Goal: Task Accomplishment & Management: Use online tool/utility

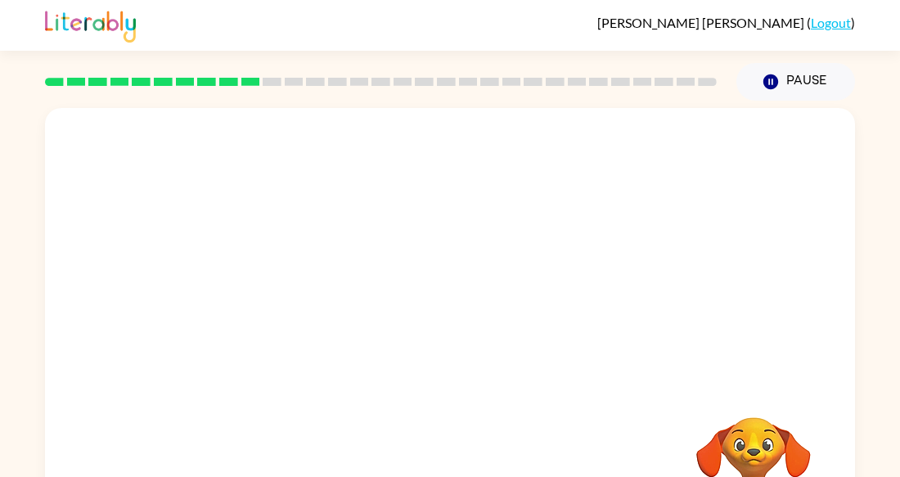
click at [664, 305] on div at bounding box center [450, 245] width 810 height 275
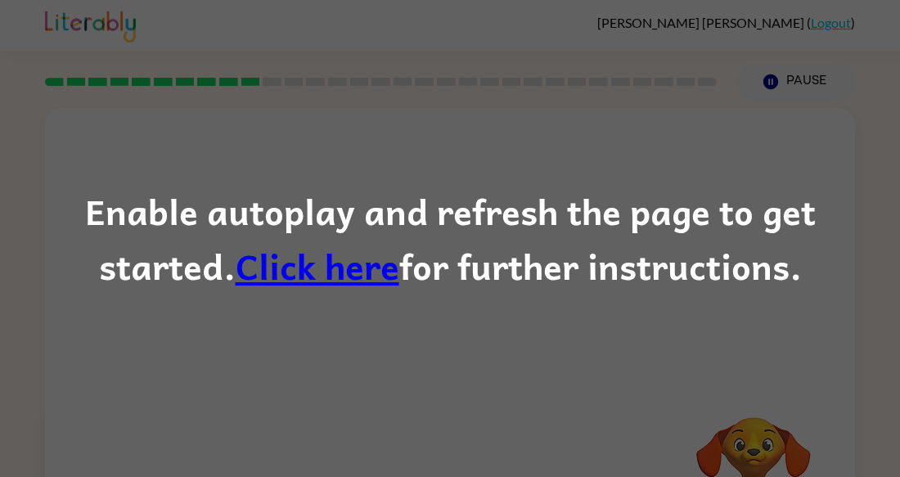
click at [236, 281] on link "Click here" at bounding box center [318, 266] width 164 height 55
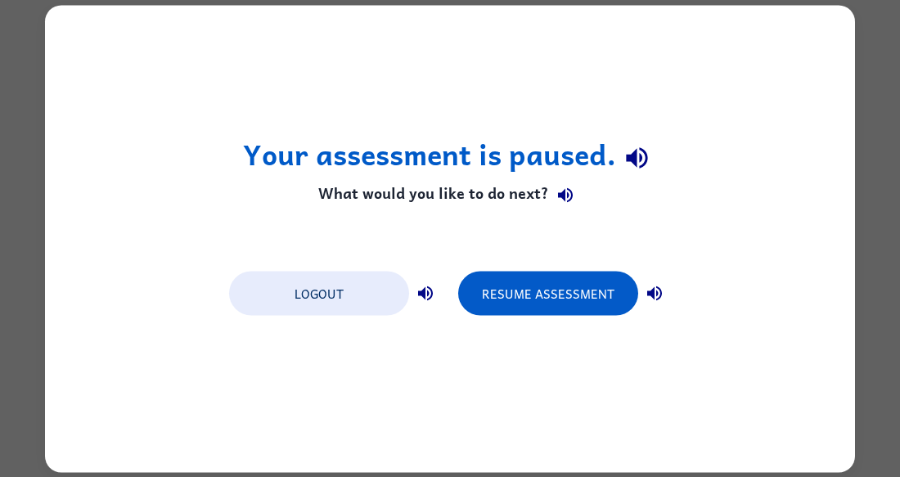
click at [424, 56] on div "Your assessment is paused. What would you like to do next? Logout Resume Assess…" at bounding box center [450, 238] width 810 height 467
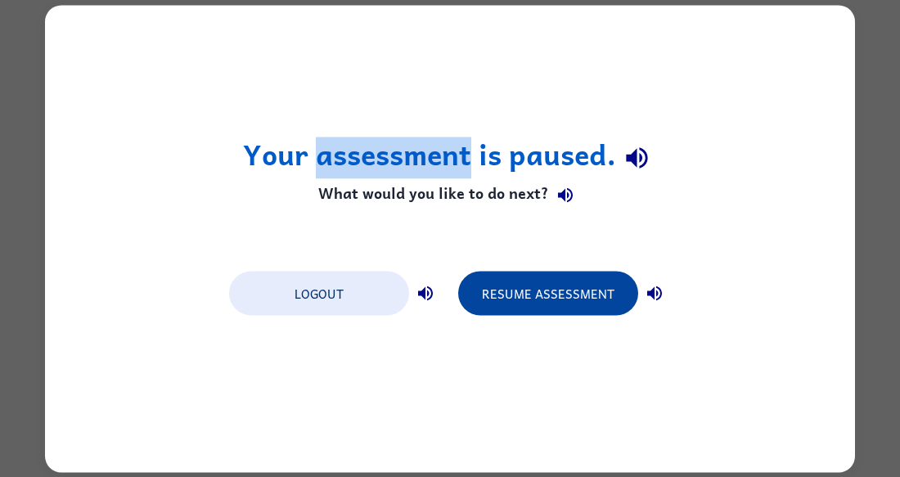
click at [549, 290] on button "Resume Assessment" at bounding box center [548, 293] width 180 height 44
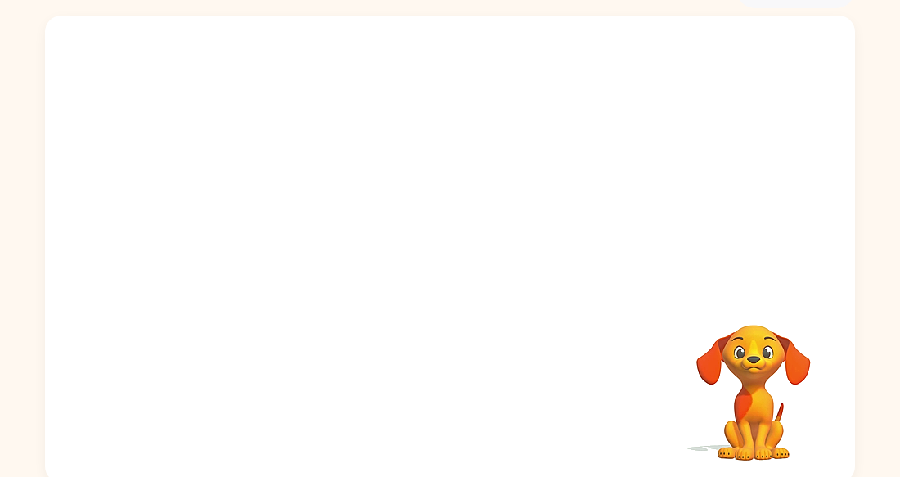
scroll to position [98, 0]
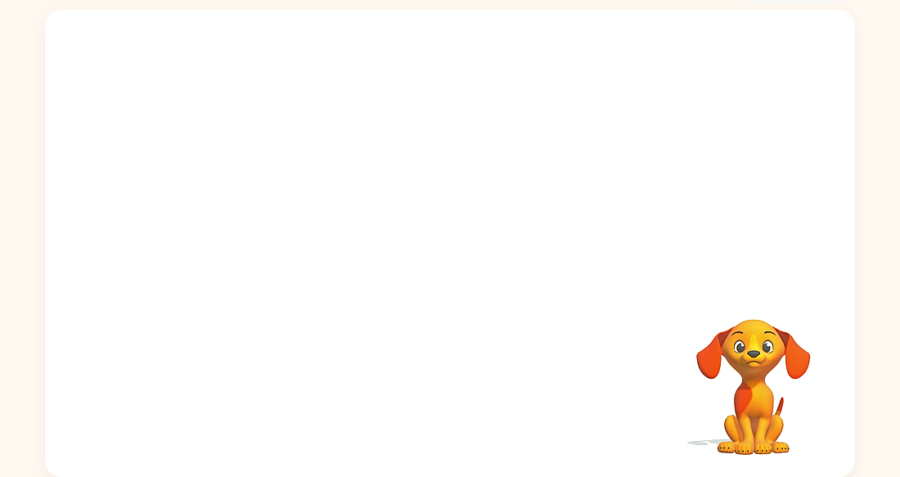
click at [560, 221] on div at bounding box center [450, 147] width 810 height 275
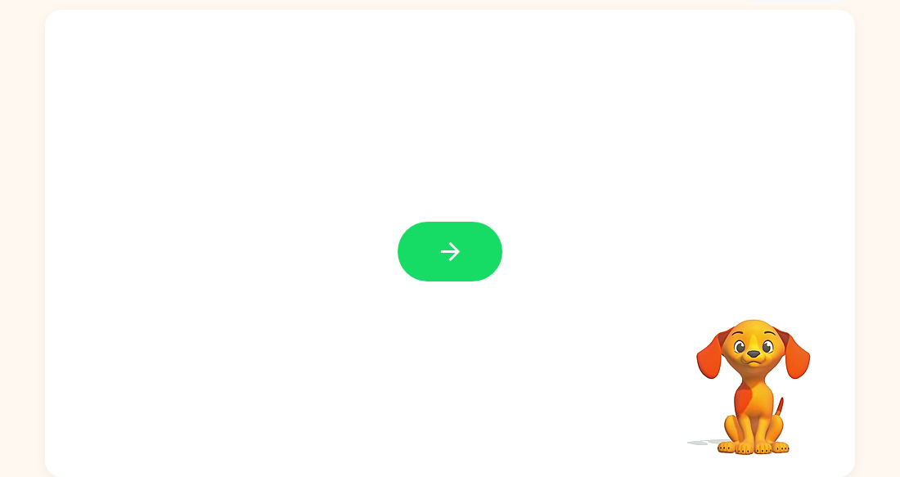
click at [578, 309] on div at bounding box center [450, 243] width 810 height 467
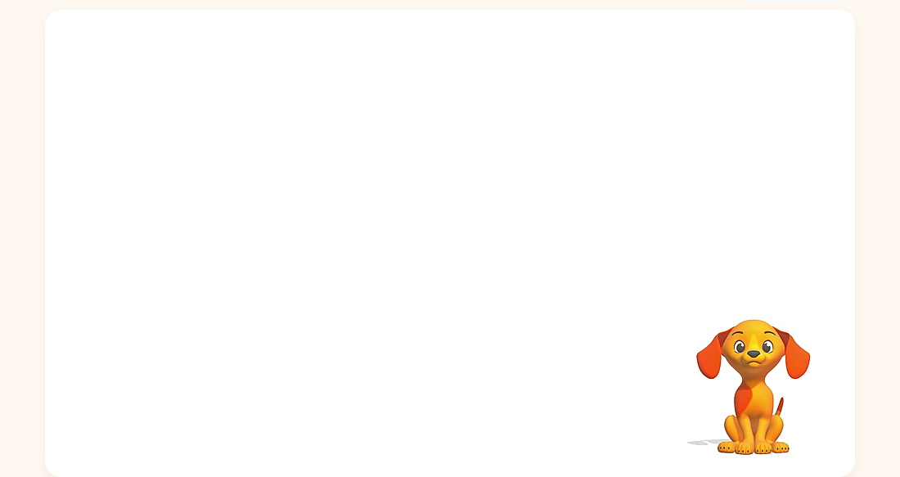
scroll to position [65, 0]
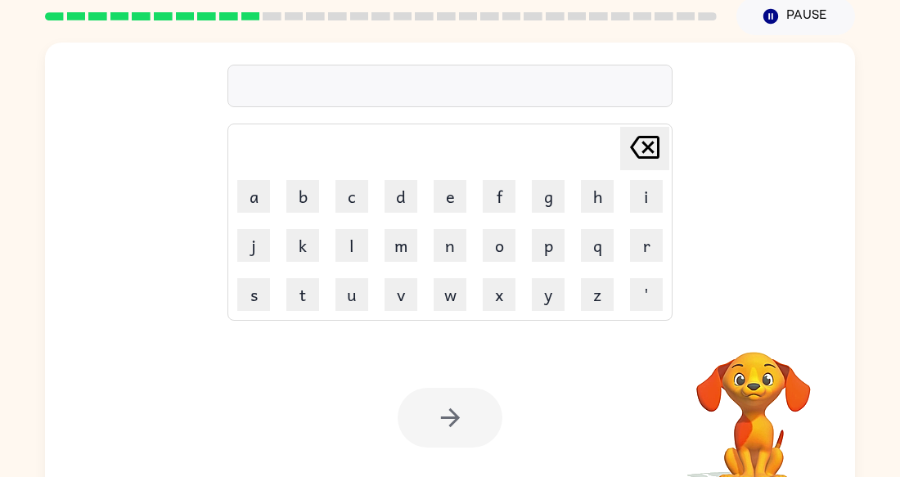
click at [127, 178] on div "[PERSON_NAME] last character input a b c d e f g h i j k l m n o p q r s t u v …" at bounding box center [450, 180] width 810 height 275
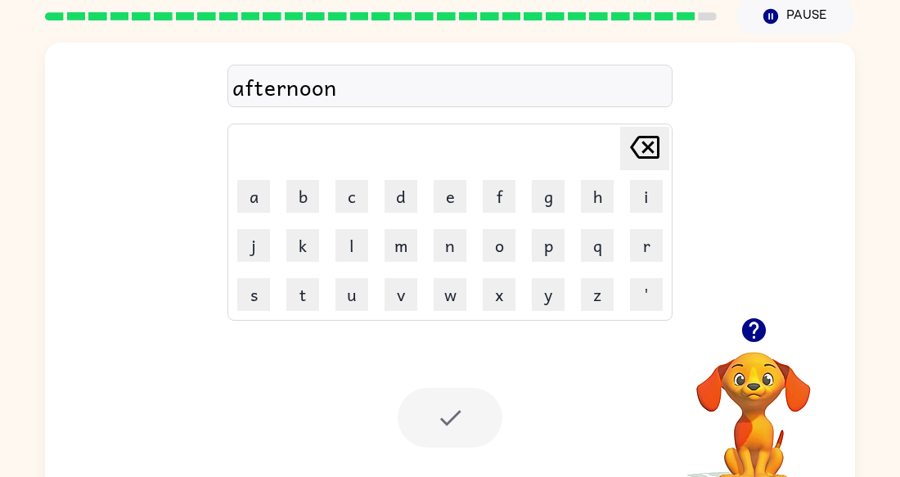
scroll to position [51, 0]
